Goal: Task Accomplishment & Management: Manage account settings

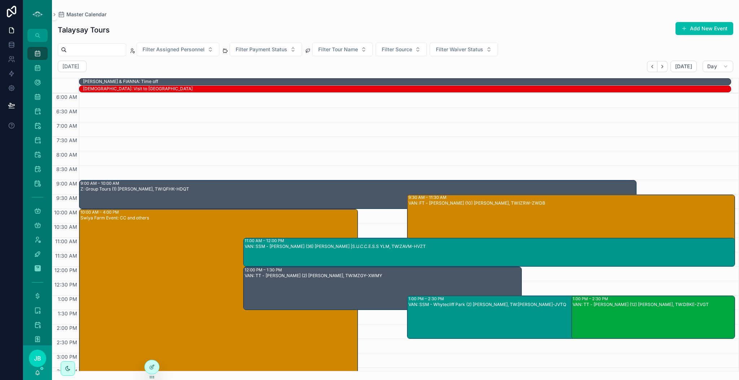
scroll to position [54, 0]
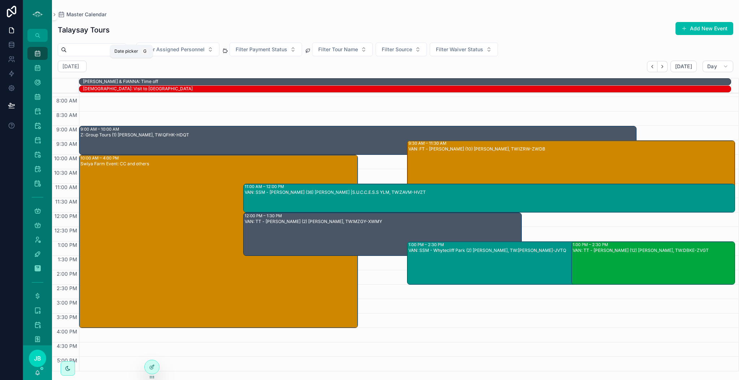
click at [79, 68] on h2 "[DATE]" at bounding box center [70, 66] width 17 height 7
select select "****"
select select "*"
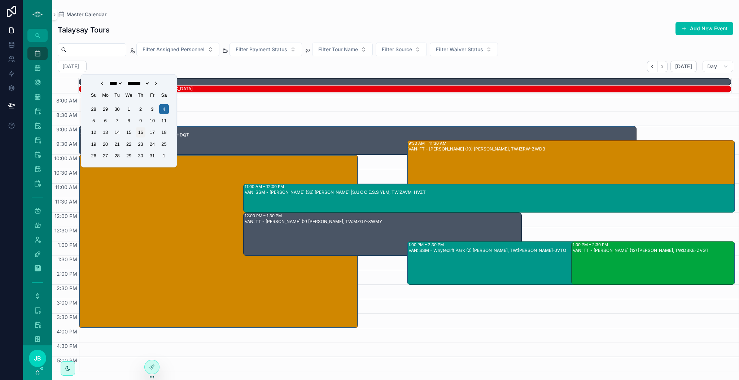
click at [139, 131] on div "16" at bounding box center [141, 132] width 10 height 10
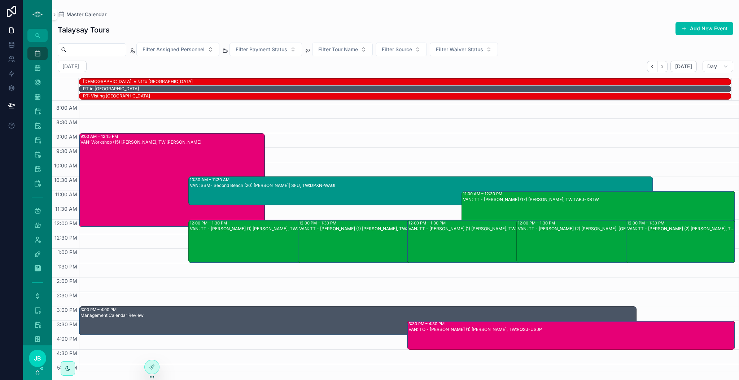
click at [159, 201] on div "VAN: Workshop (15) [PERSON_NAME], TW:[PERSON_NAME]" at bounding box center [173, 185] width 184 height 92
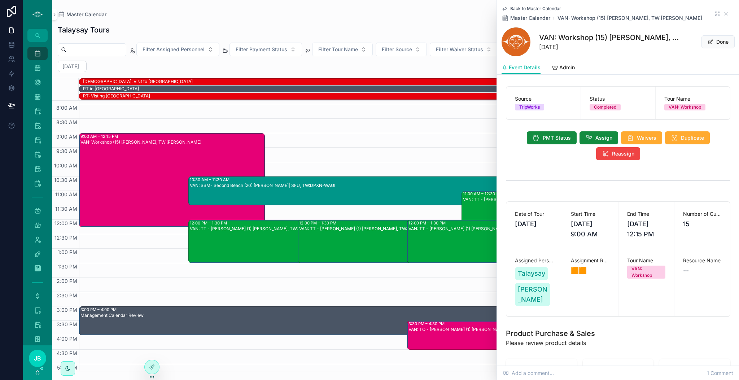
click at [563, 68] on span "Admin" at bounding box center [568, 67] width 16 height 7
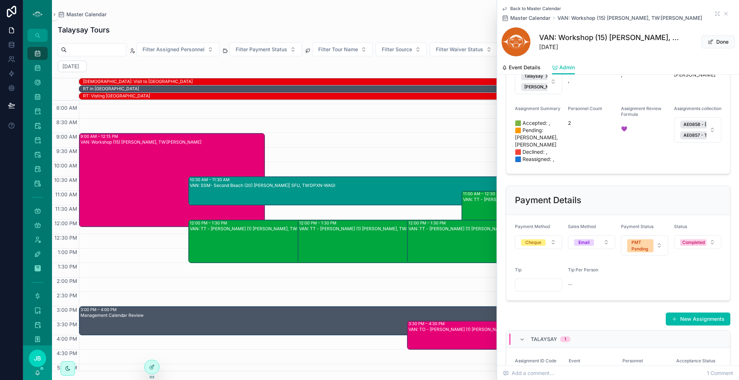
scroll to position [184, 0]
click at [697, 242] on div "Completed" at bounding box center [694, 242] width 22 height 6
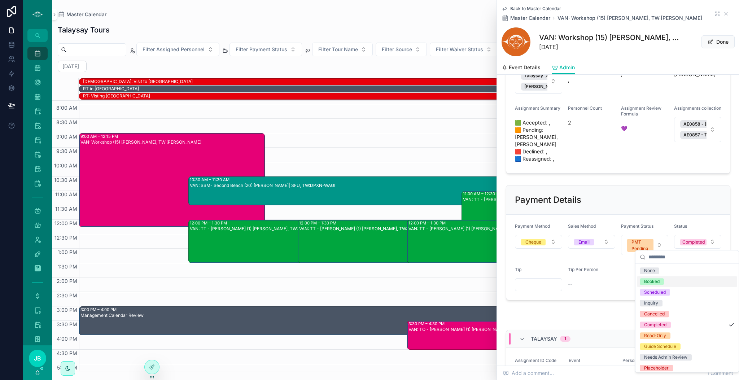
click at [656, 285] on div "Booked" at bounding box center [687, 281] width 100 height 11
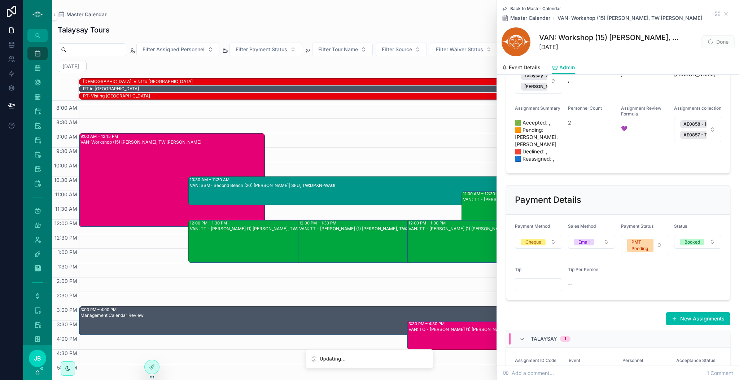
click at [597, 246] on button "Email" at bounding box center [591, 242] width 47 height 14
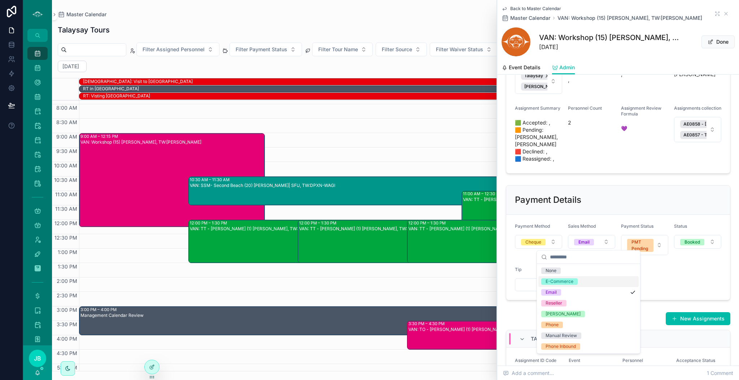
click at [527, 236] on button "Cheque" at bounding box center [538, 242] width 47 height 14
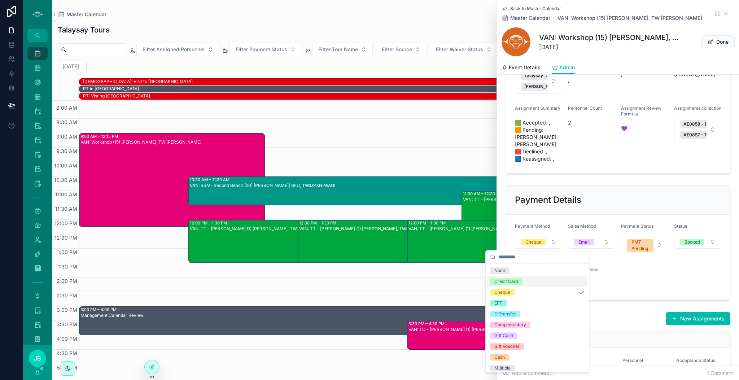
click at [520, 281] on span "Credit Card" at bounding box center [506, 281] width 32 height 6
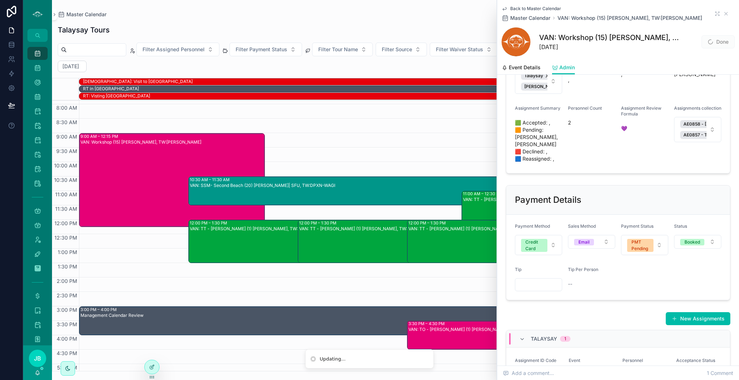
click at [645, 241] on span "PMT Pending" at bounding box center [640, 245] width 26 height 13
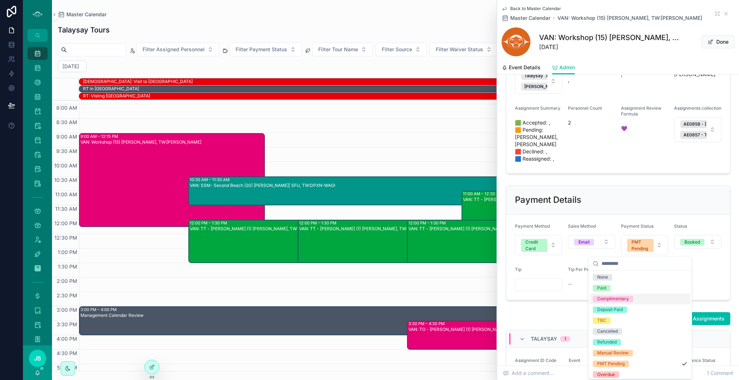
click at [605, 294] on div "Complimentary" at bounding box center [640, 299] width 100 height 11
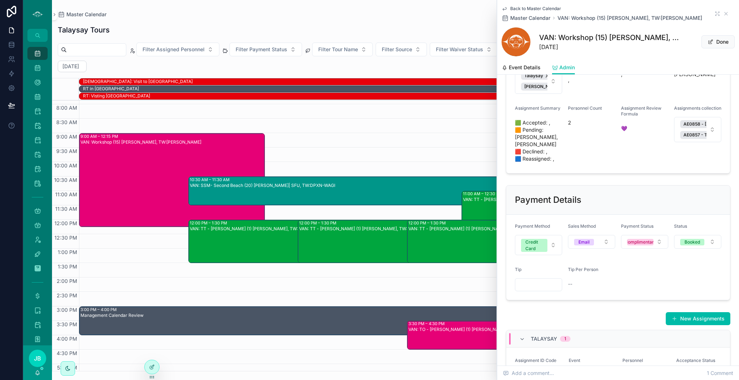
click at [640, 247] on button "Complimentary" at bounding box center [644, 242] width 47 height 14
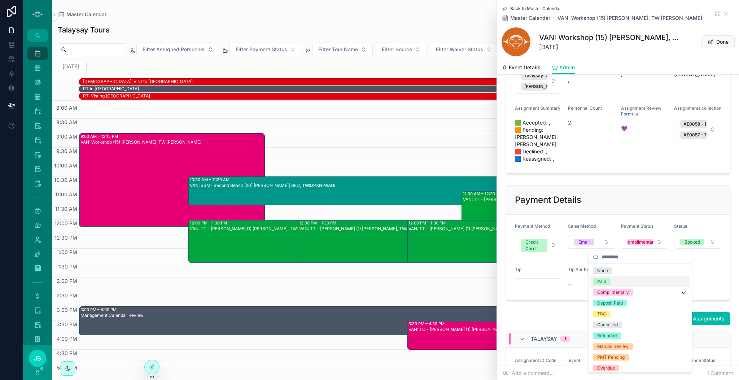
click at [614, 281] on div "Paid" at bounding box center [640, 281] width 100 height 11
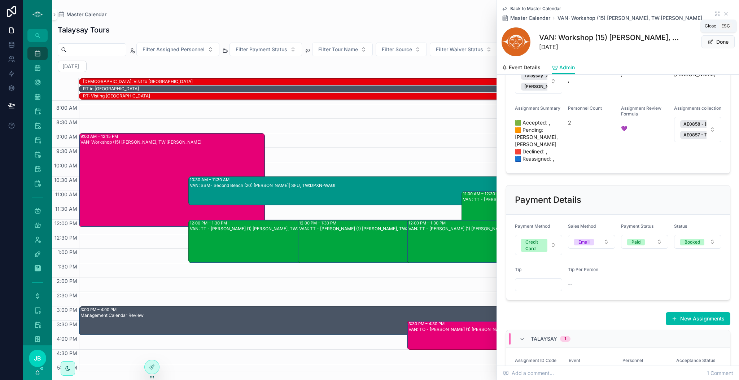
click at [724, 11] on icon "scrollable content" at bounding box center [727, 14] width 6 height 6
